Goal: Information Seeking & Learning: Learn about a topic

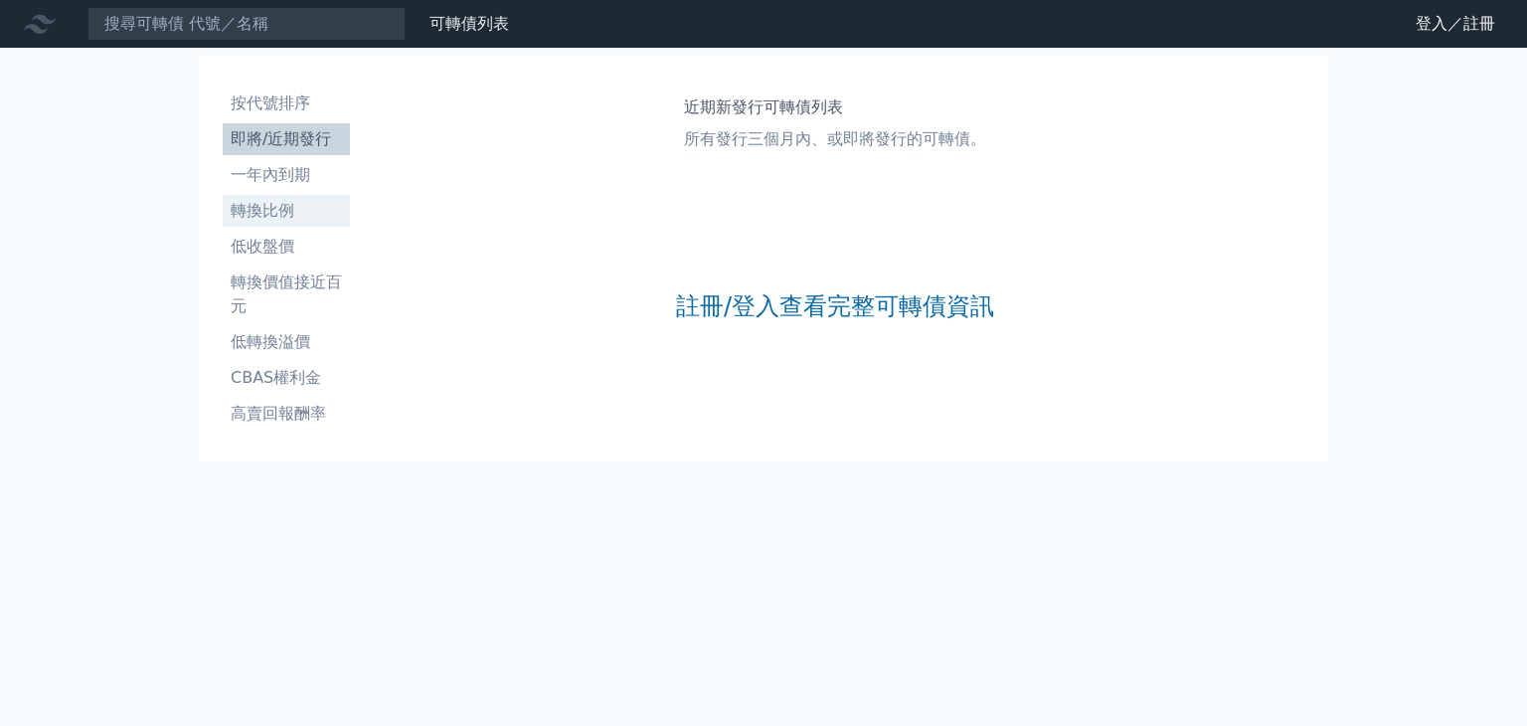
click at [285, 212] on li "轉換比例" at bounding box center [286, 211] width 127 height 24
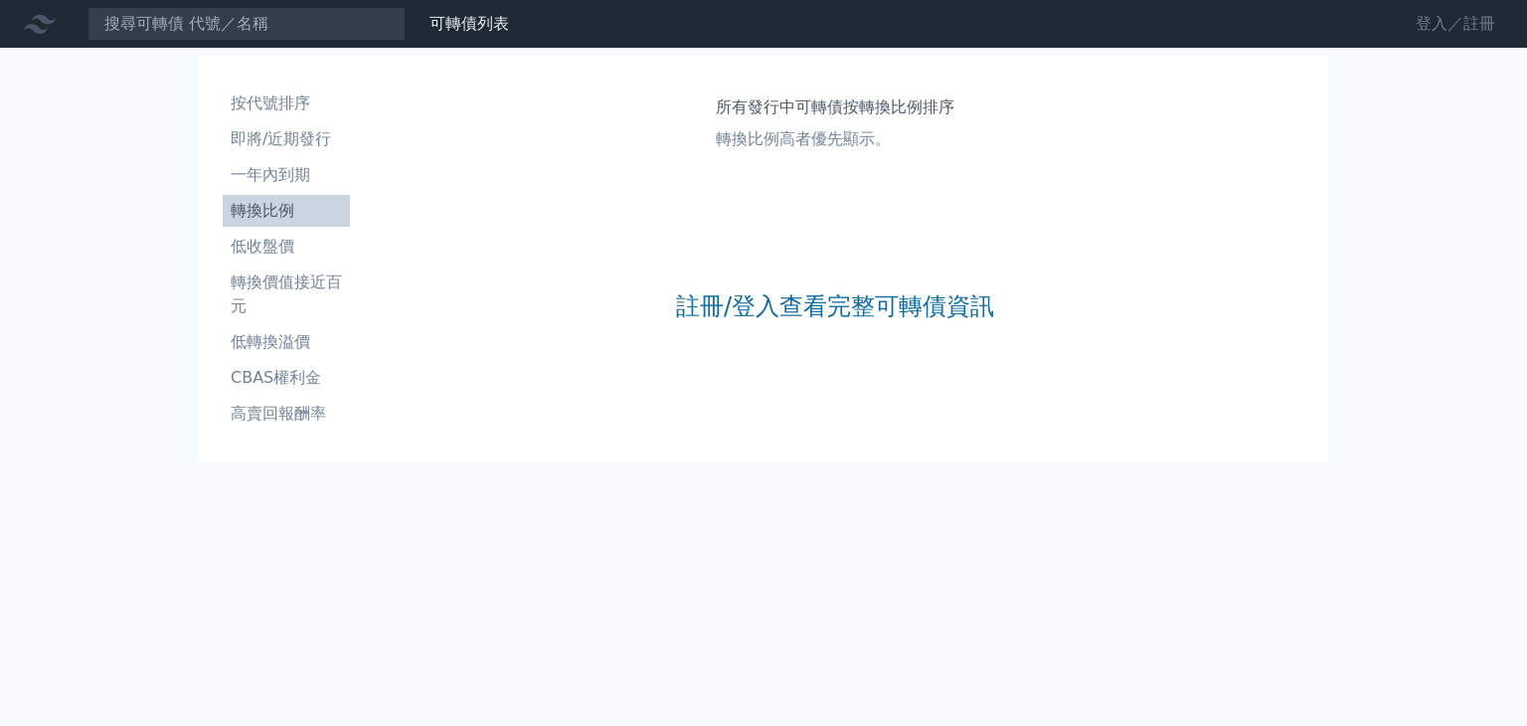
click at [1411, 28] on link "登入／註冊" at bounding box center [1455, 24] width 111 height 32
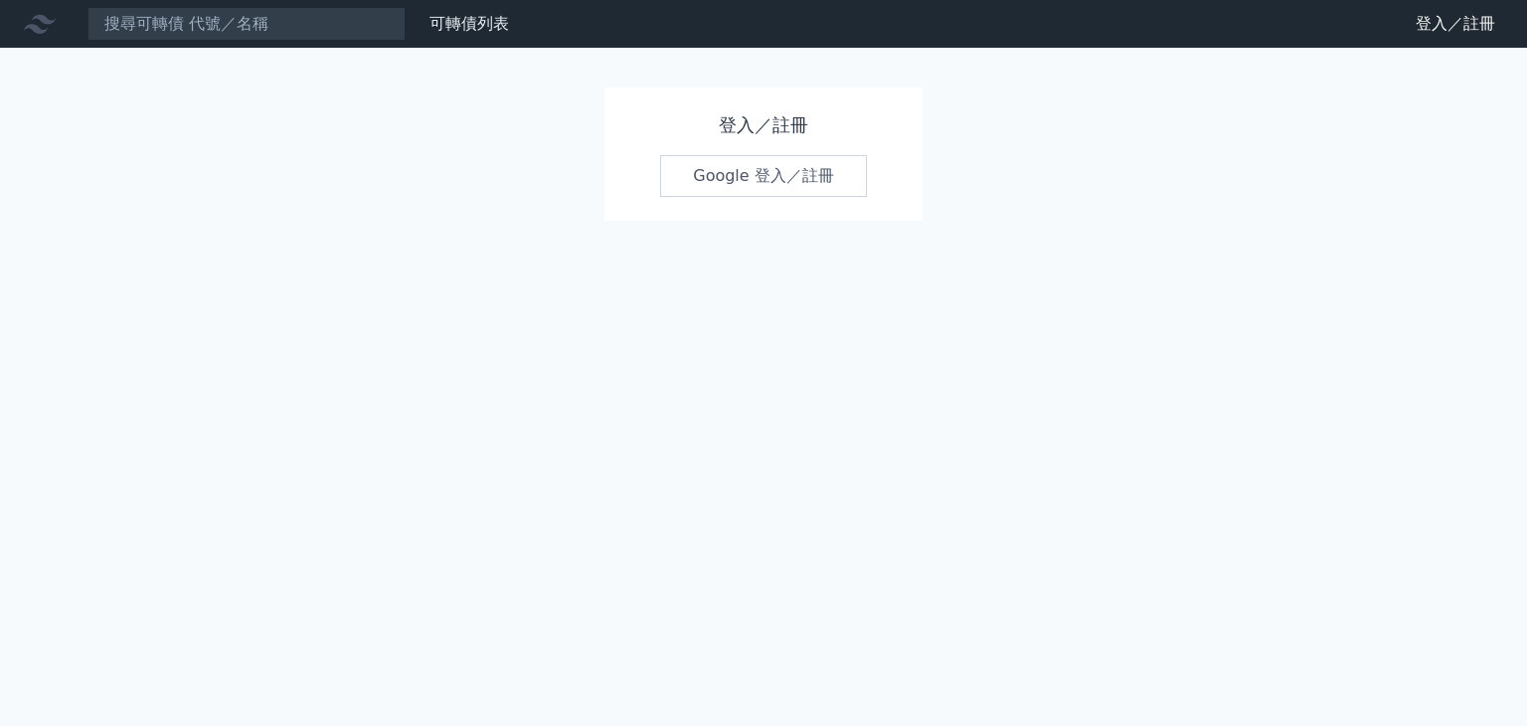
click at [748, 180] on link "Google 登入／註冊" at bounding box center [763, 176] width 207 height 42
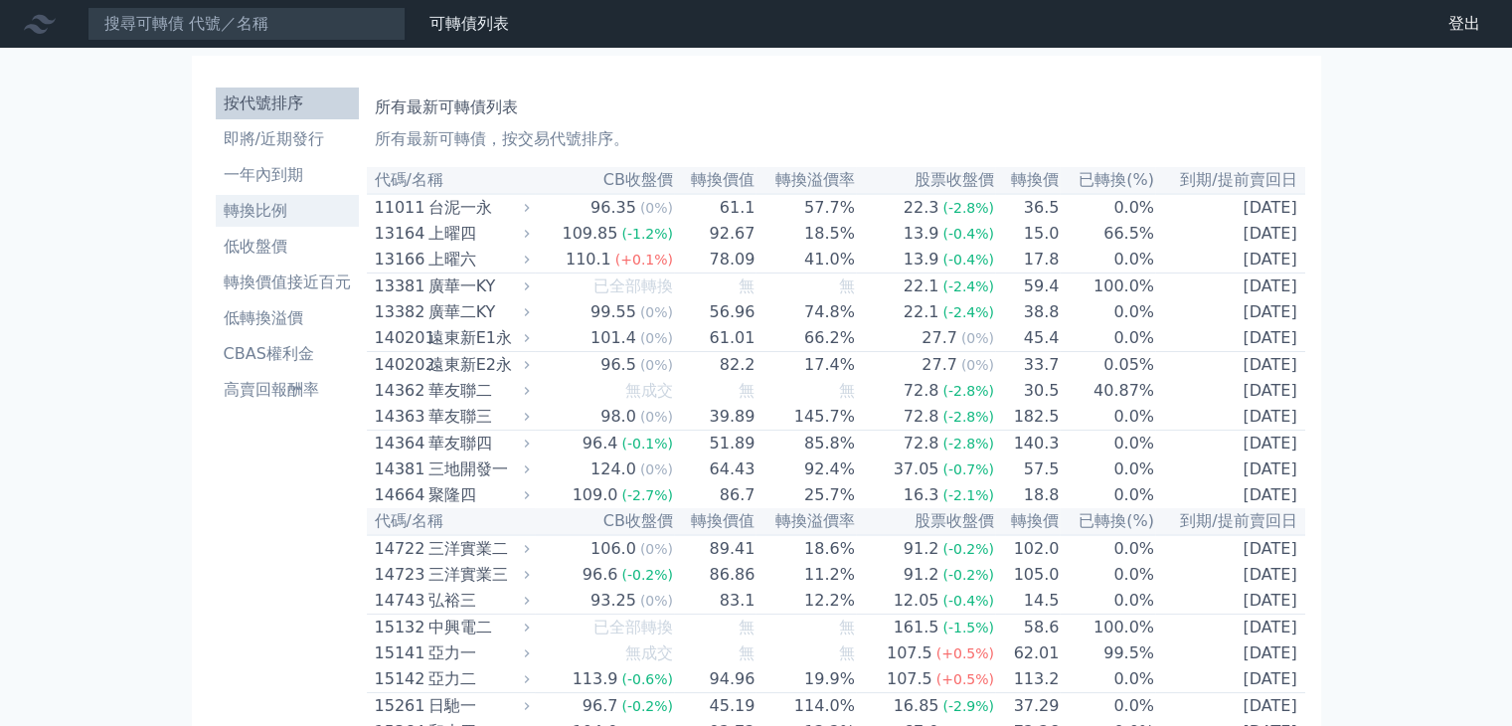
click at [255, 216] on li "轉換比例" at bounding box center [287, 211] width 143 height 24
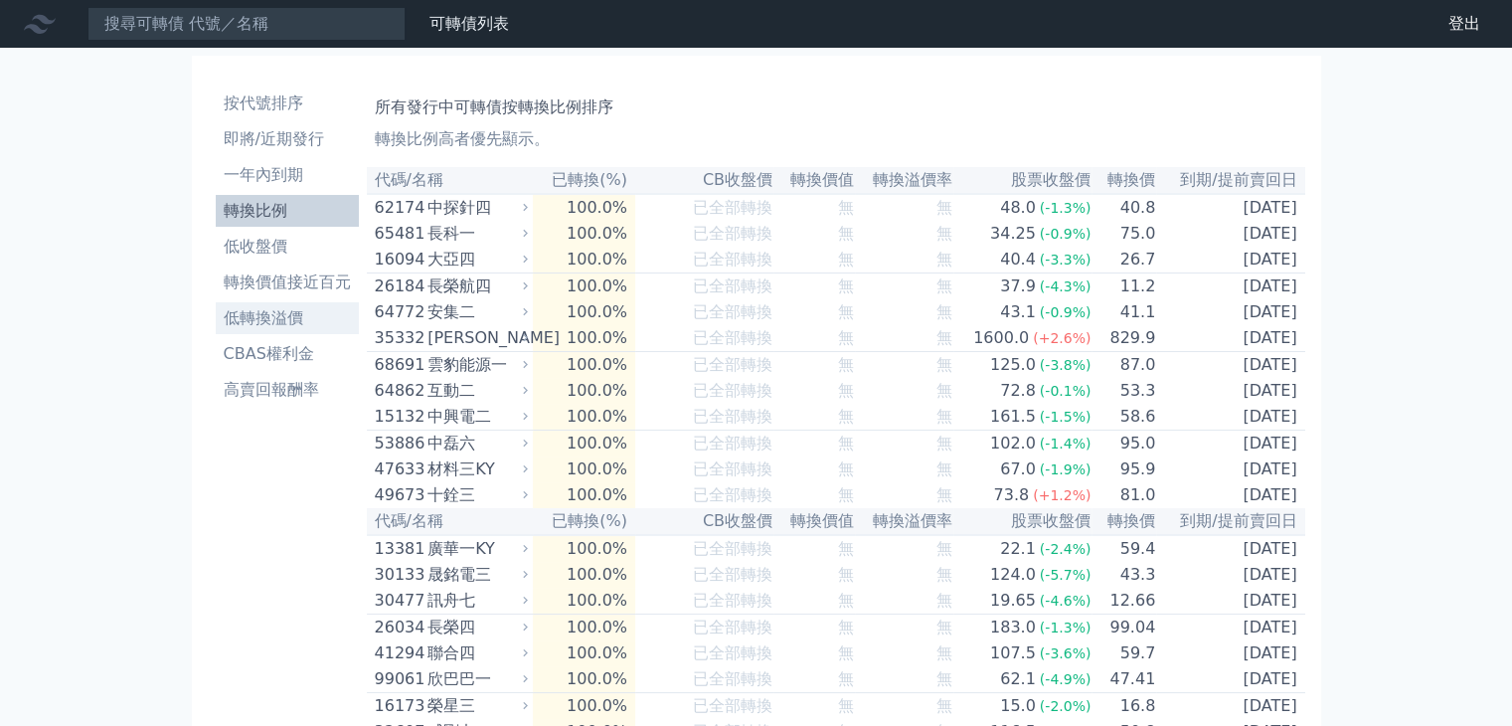
click at [262, 312] on li "低轉換溢價" at bounding box center [287, 318] width 143 height 24
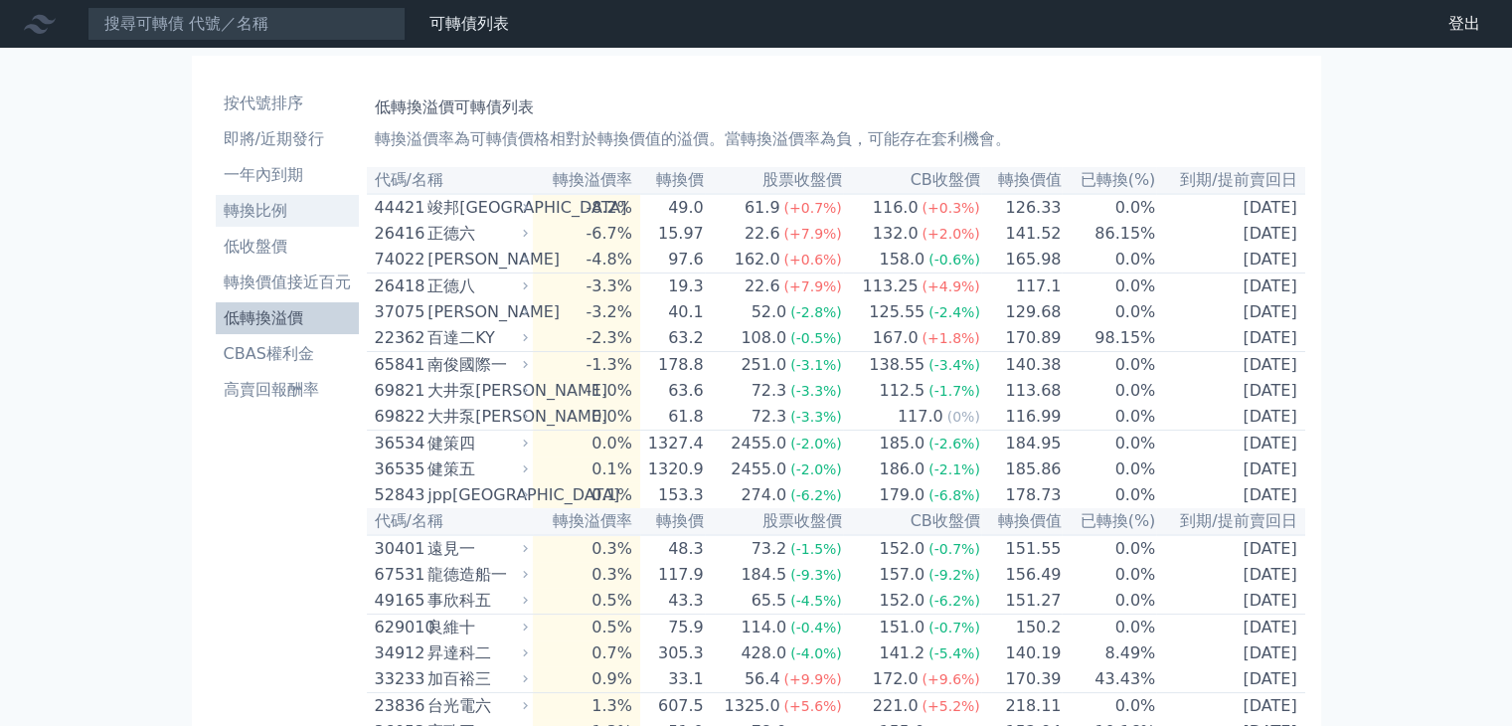
click at [281, 207] on li "轉換比例" at bounding box center [287, 211] width 143 height 24
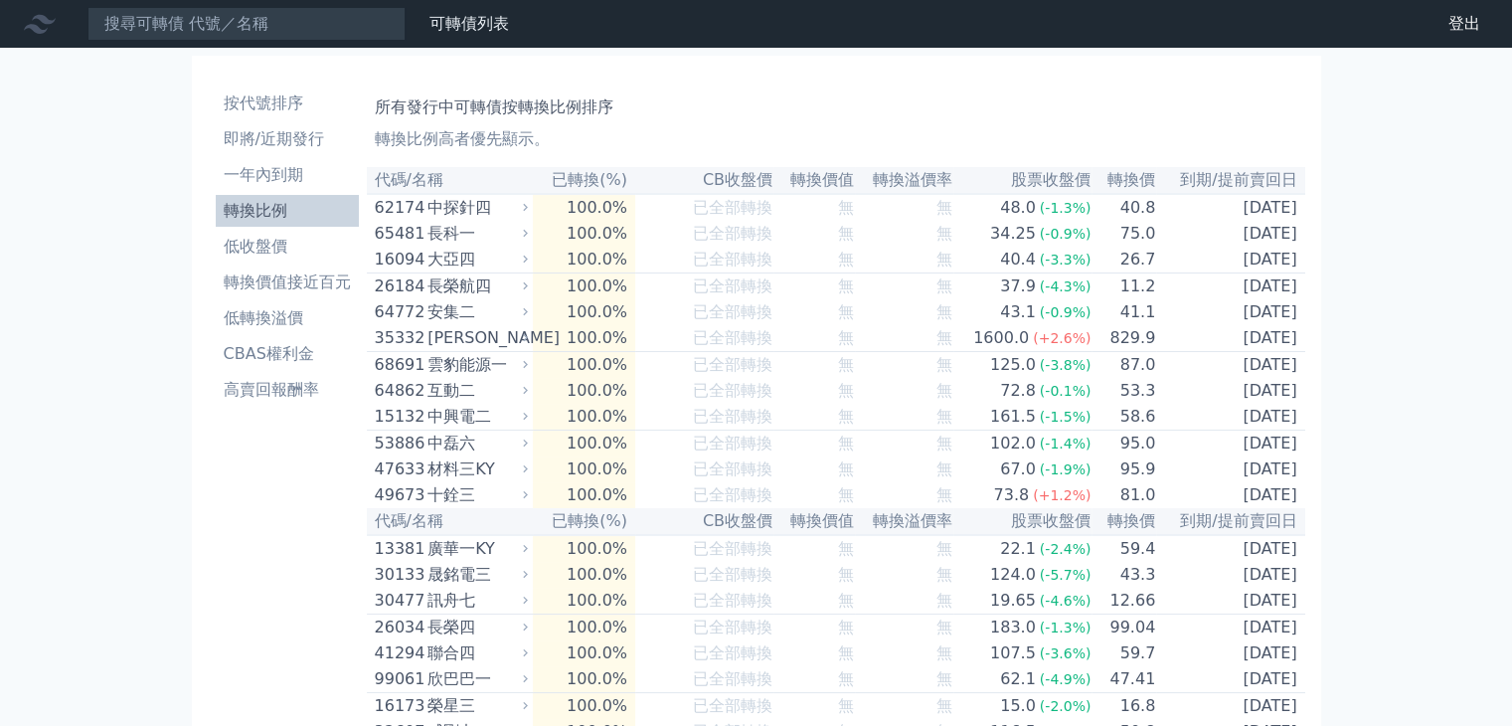
click at [243, 157] on ul "按代號排序 即將/近期發行 一年內到期 轉換比例 低收盤價 轉換價值接近百元 低轉換溢價 CBAS權利金 高賣回報酬率" at bounding box center [287, 246] width 143 height 318
click at [251, 140] on li "即將/近期發行" at bounding box center [287, 139] width 143 height 24
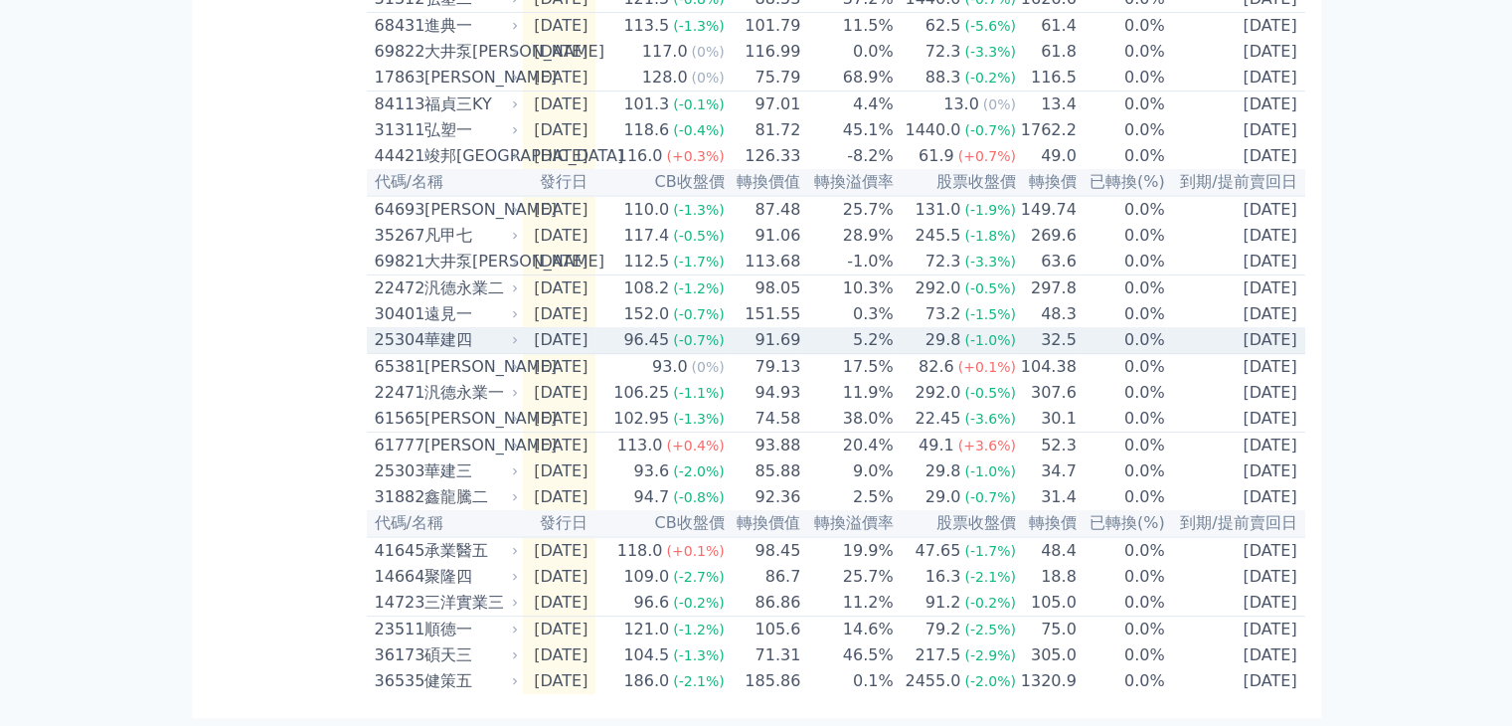
scroll to position [768, 0]
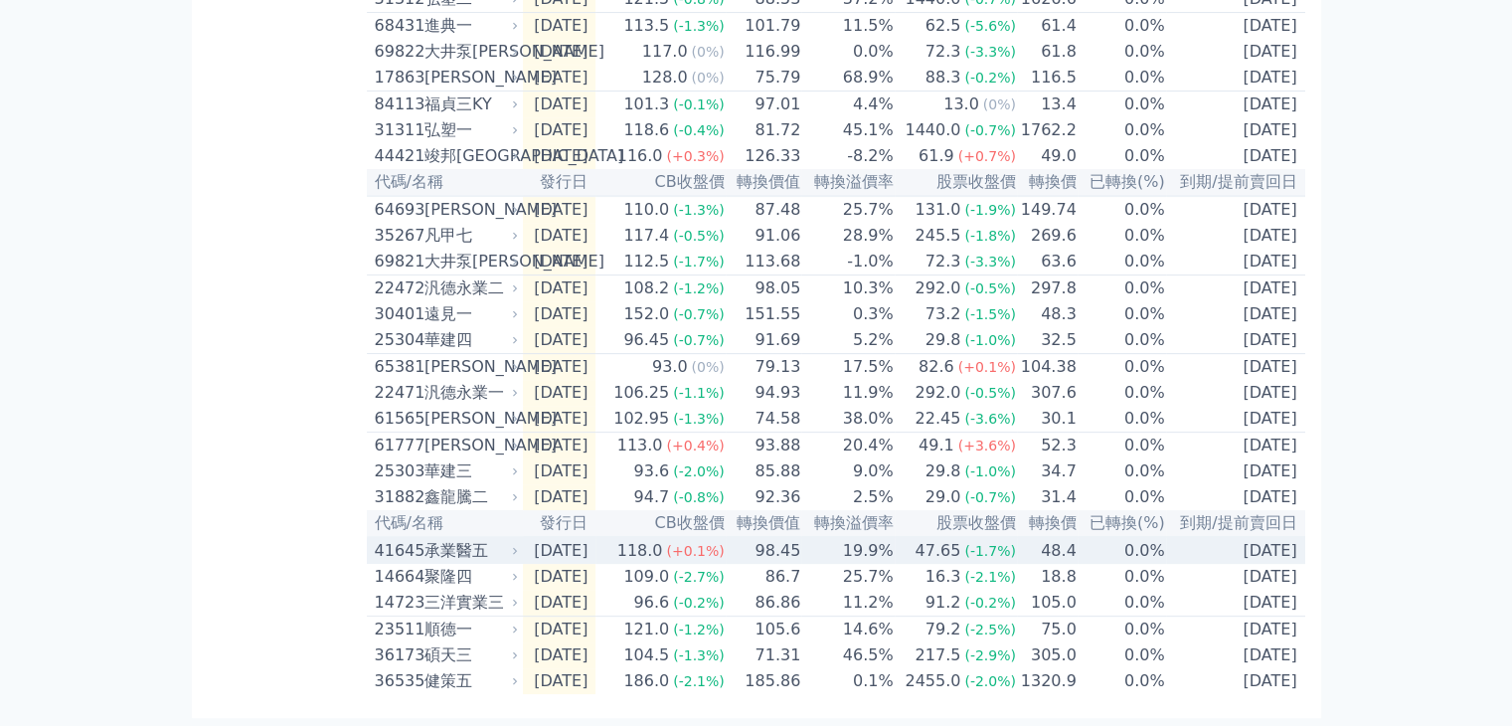
click at [474, 539] on div "承業醫五" at bounding box center [470, 551] width 90 height 24
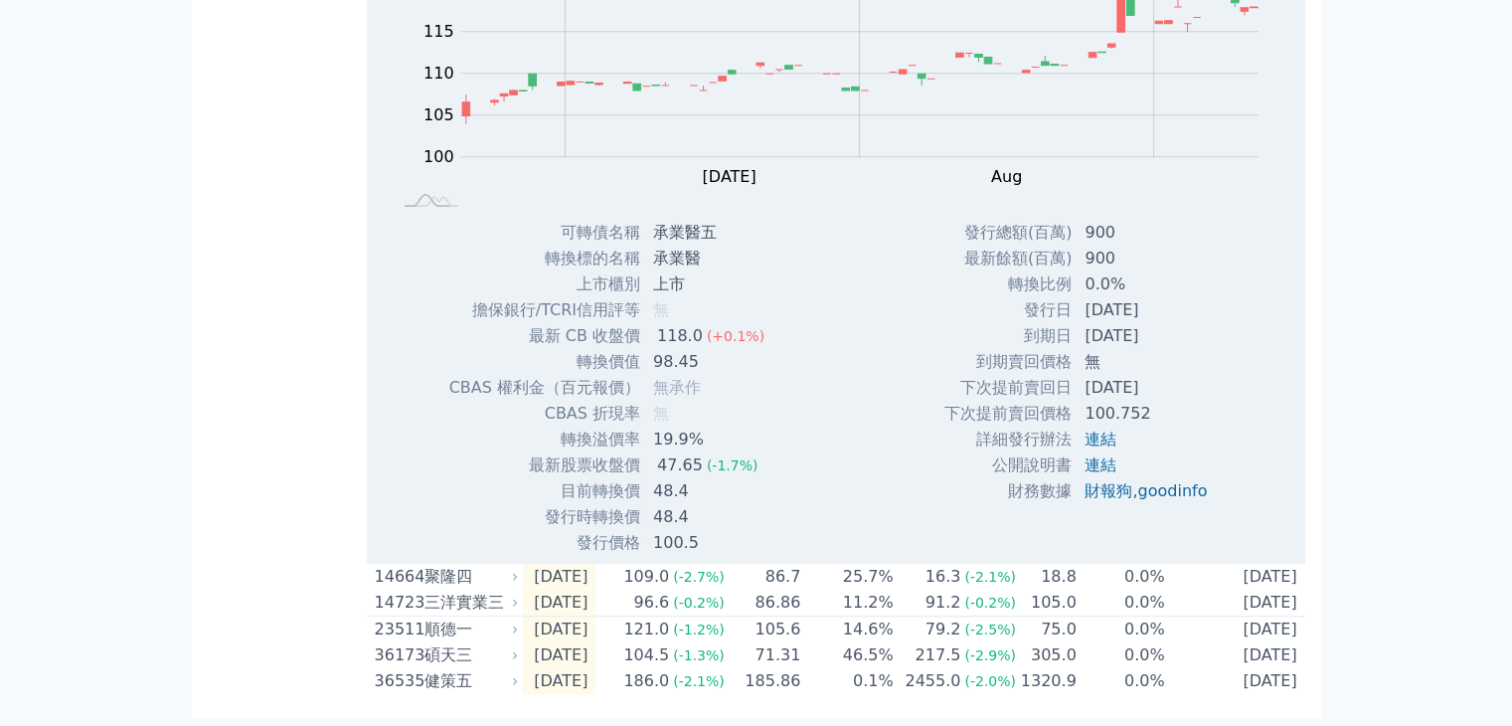
scroll to position [1415, 0]
drag, startPoint x: 655, startPoint y: 480, endPoint x: 682, endPoint y: 475, distance: 27.3
click at [682, 478] on td "48.4" at bounding box center [710, 491] width 139 height 26
click at [663, 492] on td "48.4" at bounding box center [710, 491] width 139 height 26
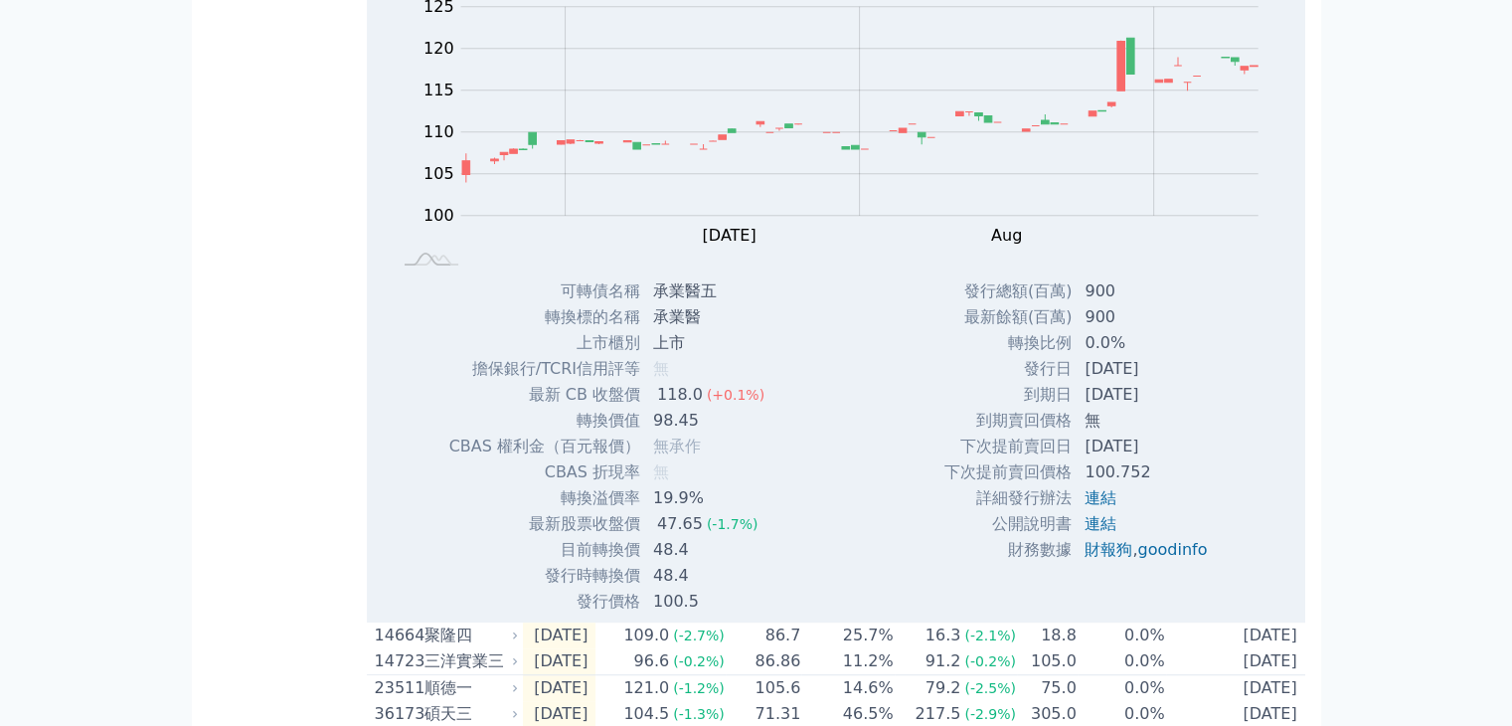
scroll to position [1315, 0]
